Goal: Communication & Community: Answer question/provide support

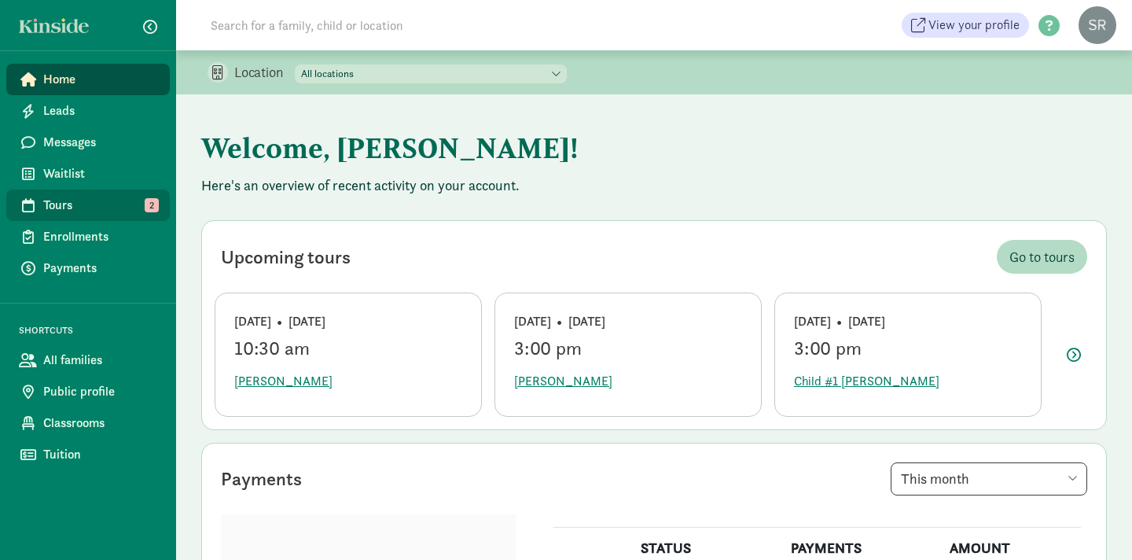
click at [149, 207] on span "2" at bounding box center [152, 205] width 14 height 14
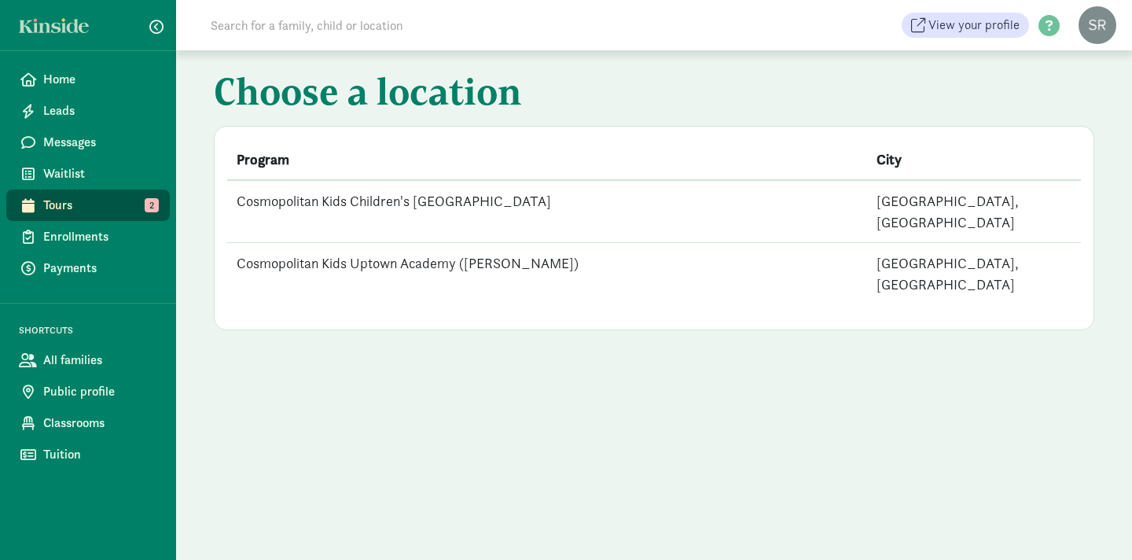
click at [459, 243] on td "Cosmopolitan Kids Uptown Academy ([PERSON_NAME])" at bounding box center [547, 274] width 640 height 62
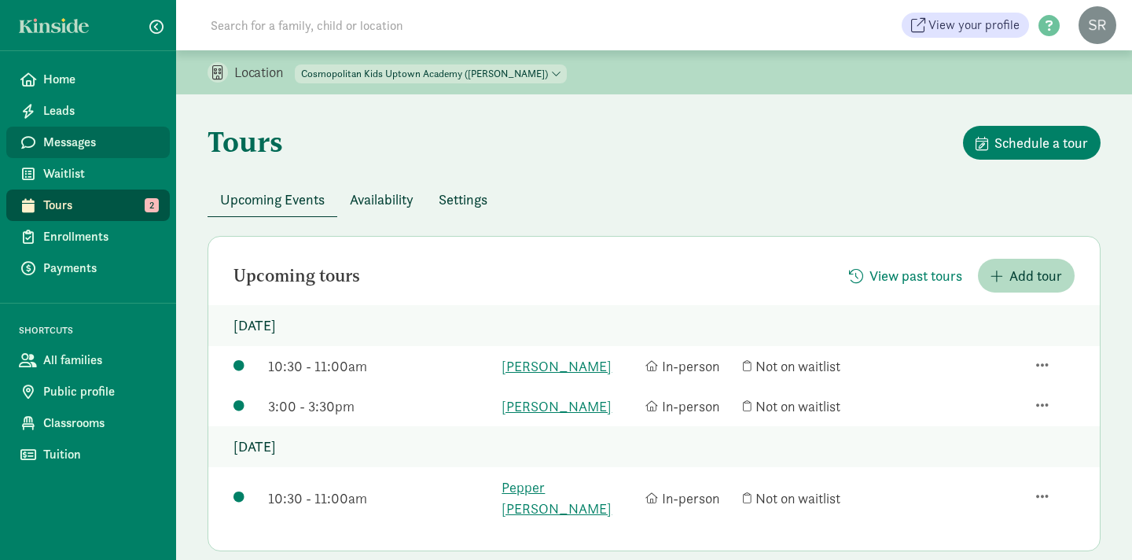
click at [64, 137] on span "Messages" at bounding box center [100, 142] width 114 height 19
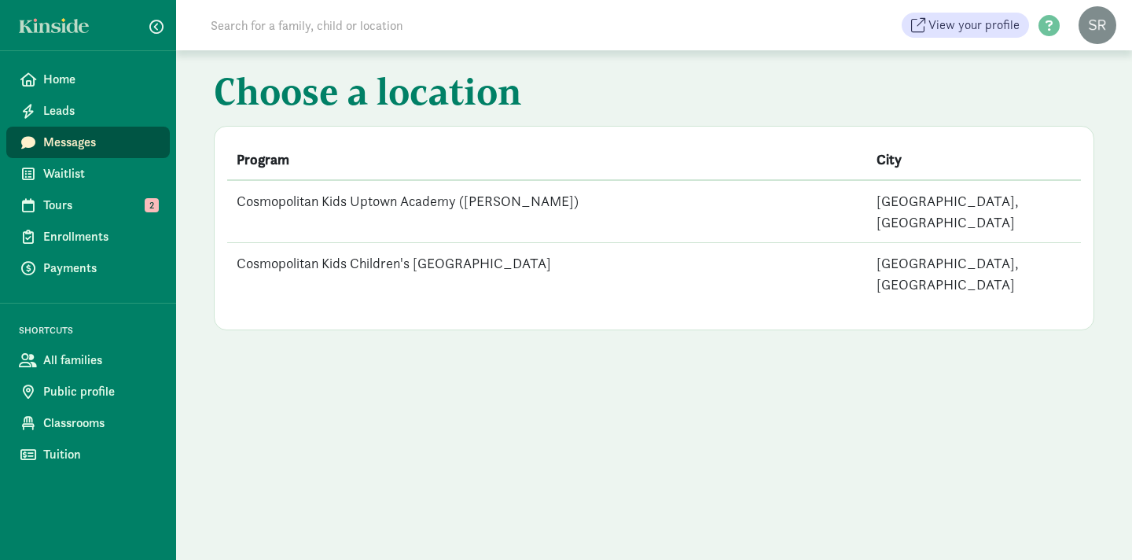
click at [435, 243] on td "Cosmopolitan Kids Children's [GEOGRAPHIC_DATA]" at bounding box center [547, 274] width 640 height 62
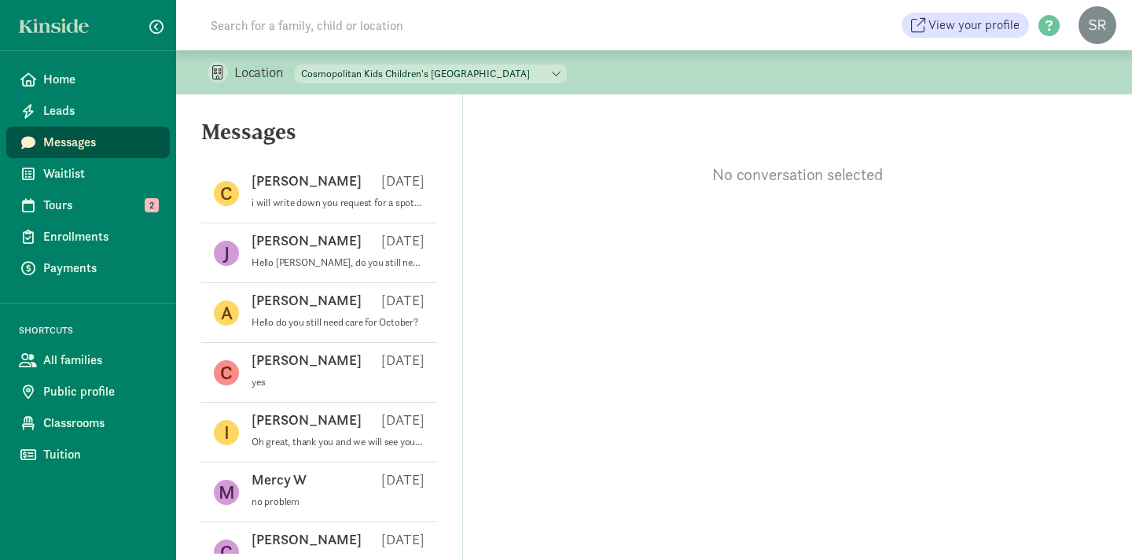
click at [86, 137] on span "Messages" at bounding box center [100, 142] width 114 height 19
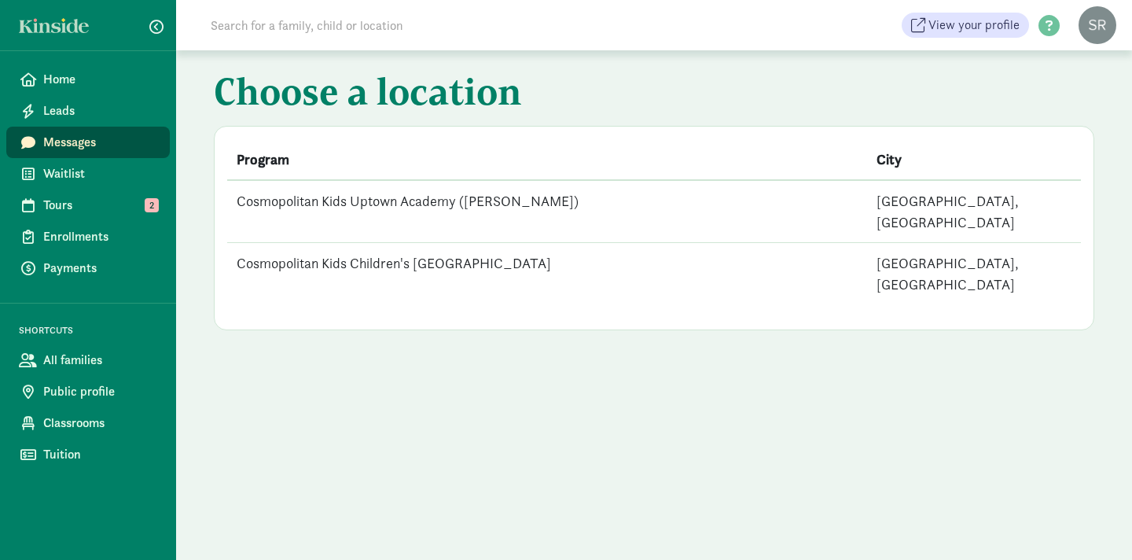
click at [424, 200] on td "Cosmopolitan Kids Uptown Academy ([PERSON_NAME])" at bounding box center [547, 211] width 640 height 63
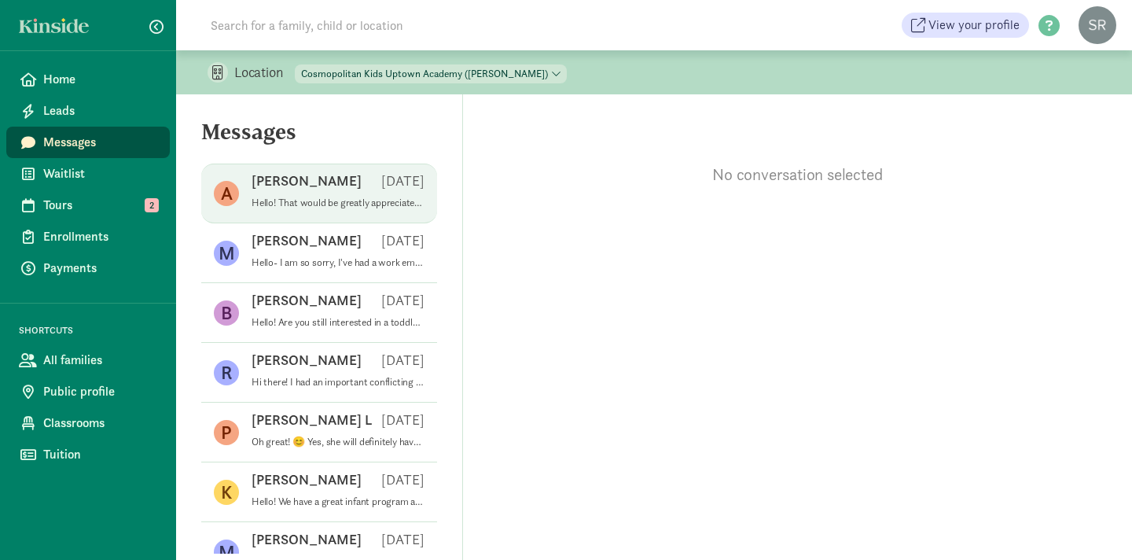
click at [296, 198] on p "Hello! That would be greatly appreciated if you have availability! I can be ava…" at bounding box center [337, 202] width 173 height 13
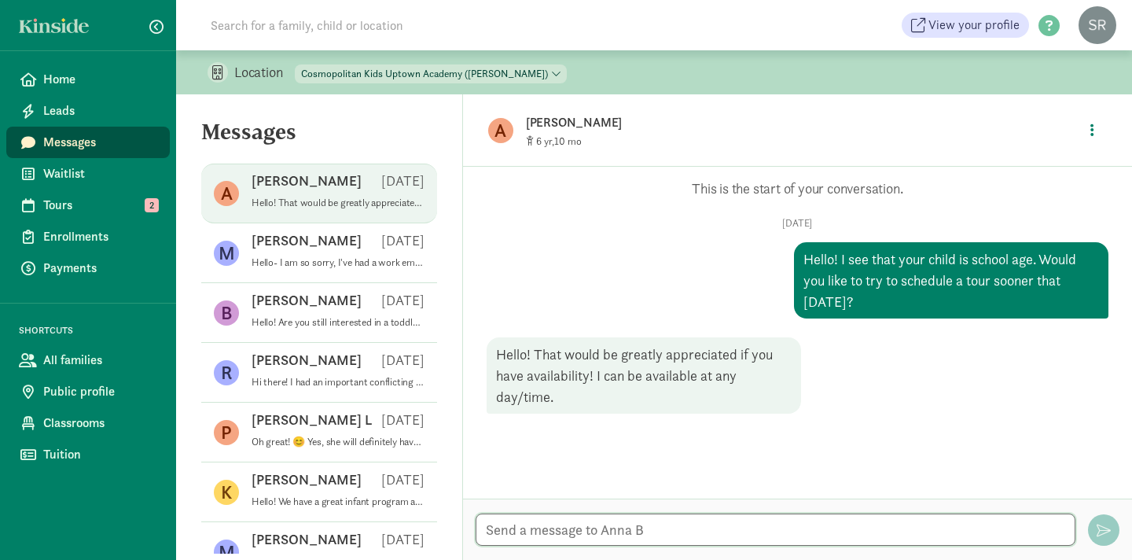
click at [553, 528] on textarea at bounding box center [775, 529] width 600 height 32
type textarea "Great-"
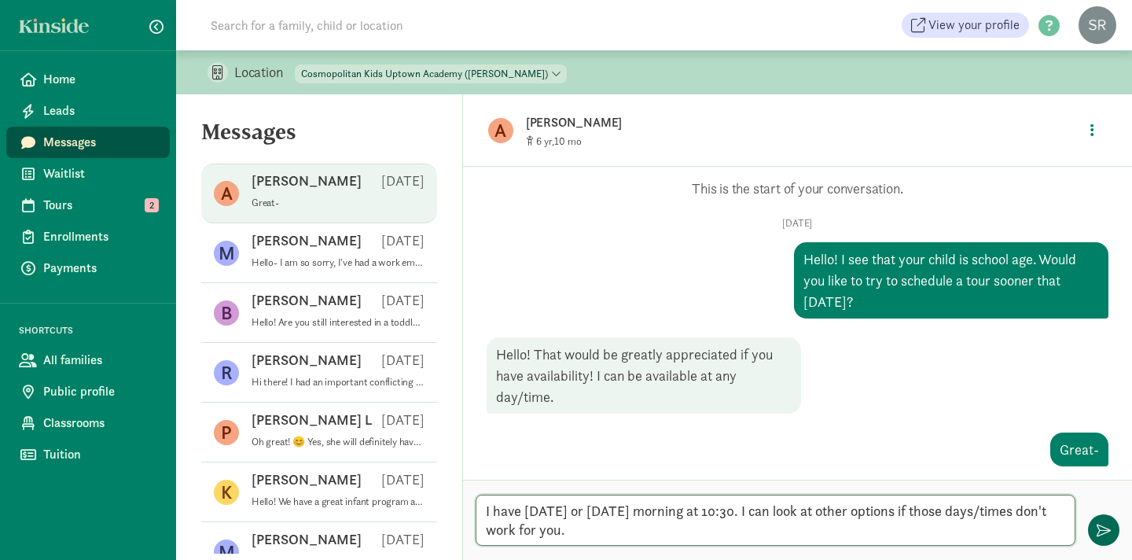
type textarea "I have [DATE] or [DATE] morning at 10:30. I can look at other options if those …"
click at [1105, 530] on span "button" at bounding box center [1103, 530] width 14 height 14
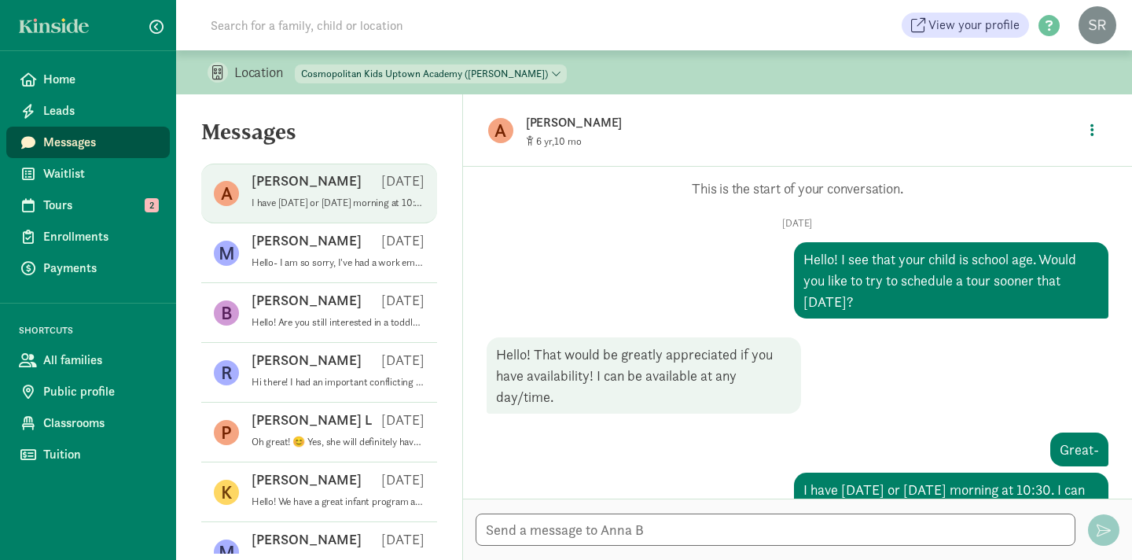
scroll to position [69, 0]
